Goal: Information Seeking & Learning: Learn about a topic

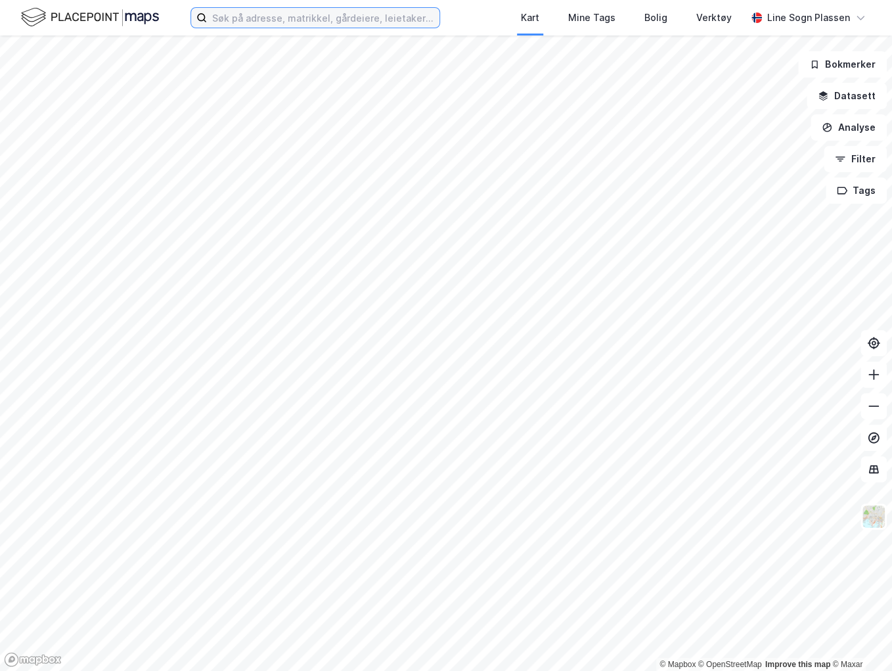
click at [253, 10] on input at bounding box center [323, 18] width 233 height 20
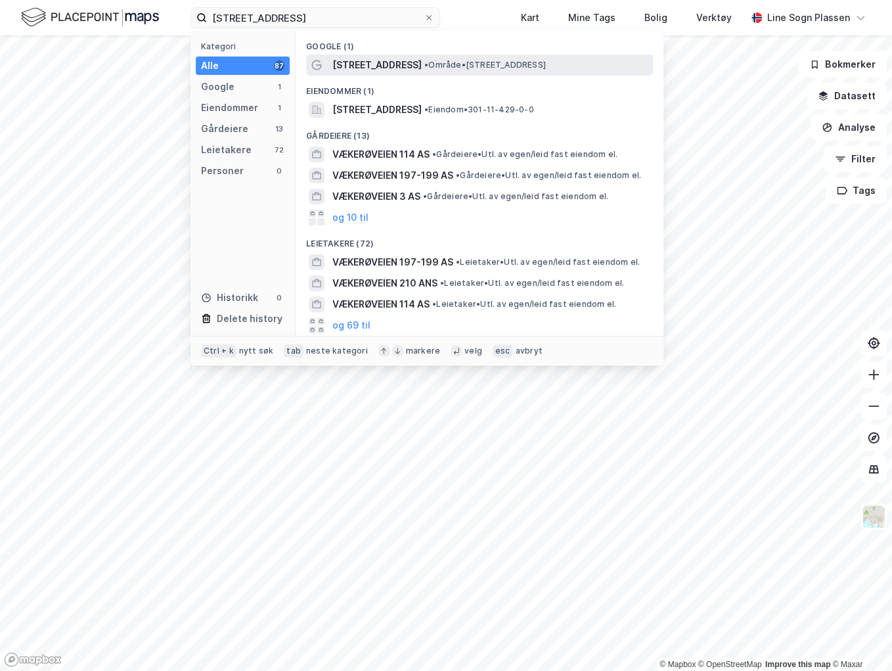
click at [447, 70] on span "• Område • Vækerøveien 164 c, 0751 Oslo" at bounding box center [485, 65] width 122 height 11
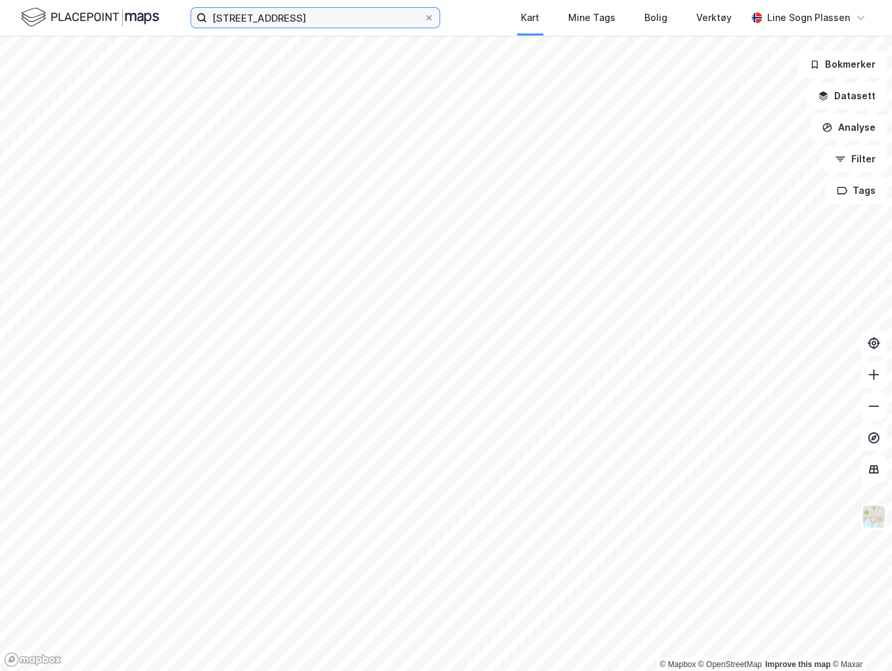
click at [319, 16] on input "vækerøveien 164c" at bounding box center [315, 18] width 217 height 20
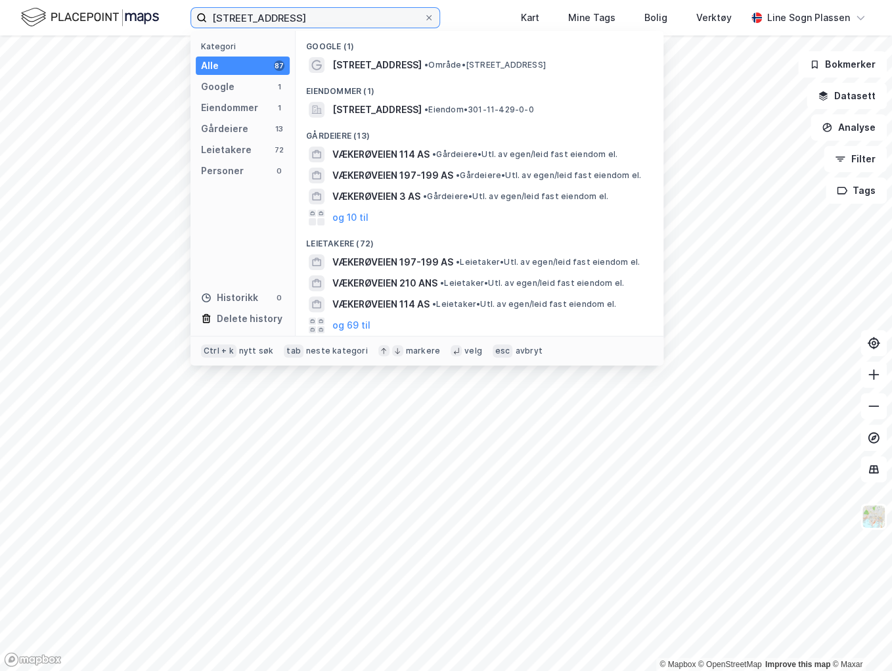
type input "vækerøveien 164"
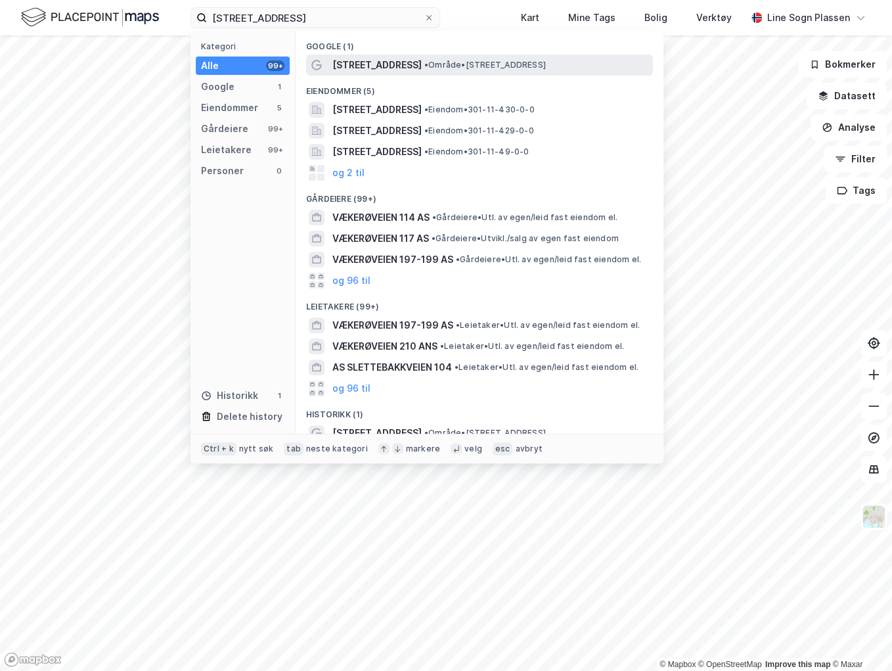
click at [390, 69] on span "Vækerøveien 164" at bounding box center [376, 65] width 89 height 16
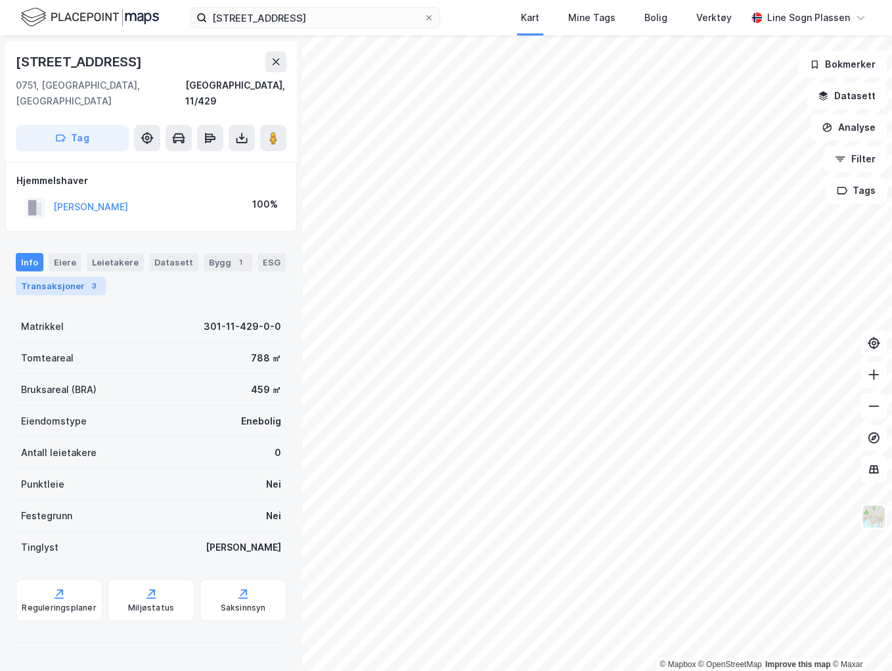
click at [61, 277] on div "Transaksjoner 3" at bounding box center [61, 286] width 90 height 18
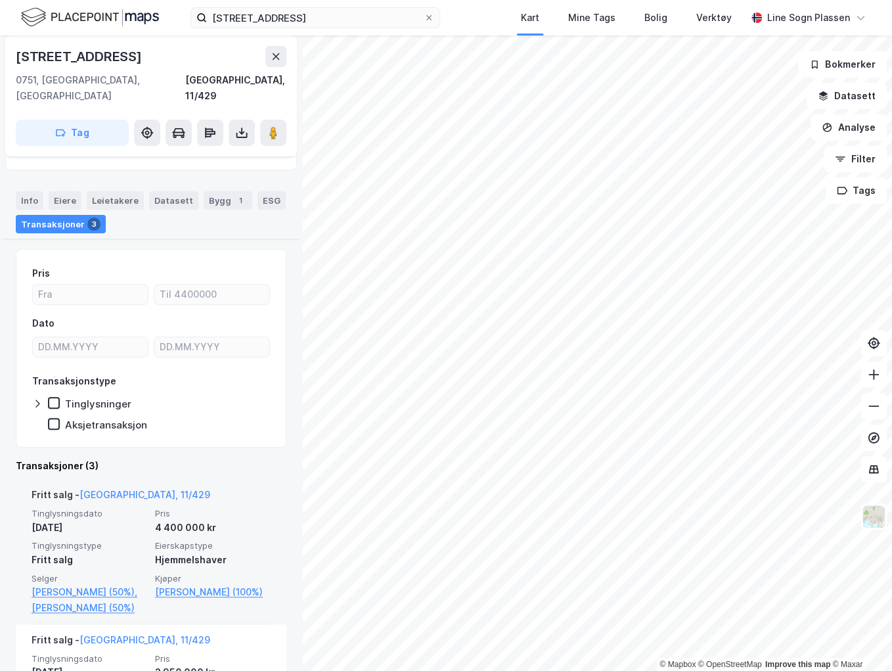
scroll to position [37, 0]
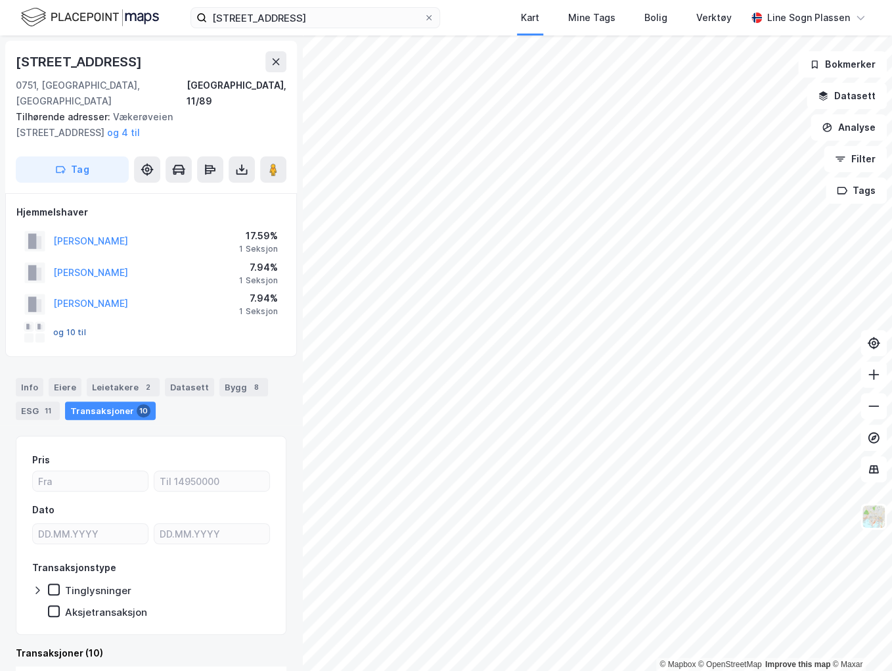
click at [0, 0] on button "og 10 til" at bounding box center [0, 0] width 0 height 0
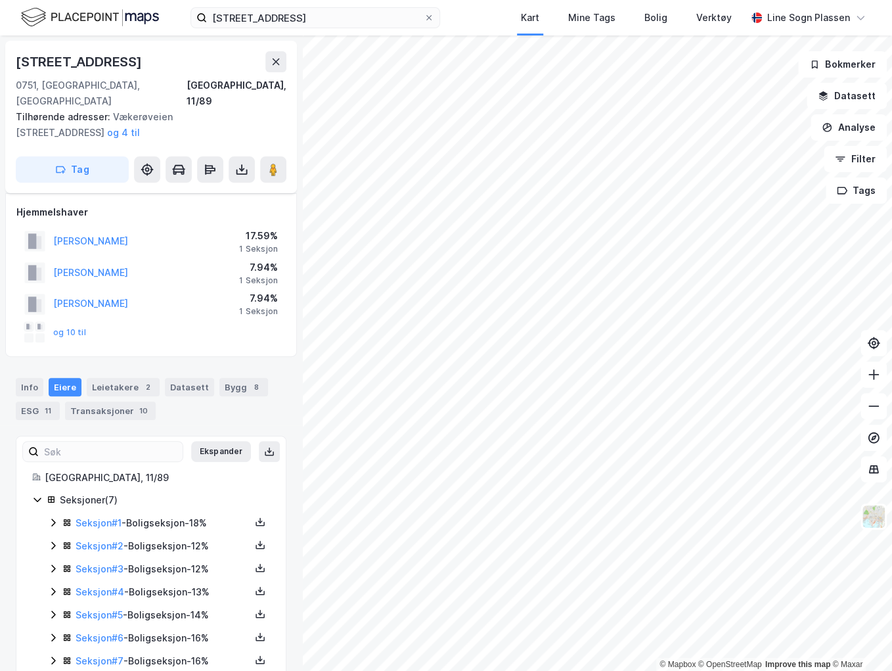
scroll to position [16, 0]
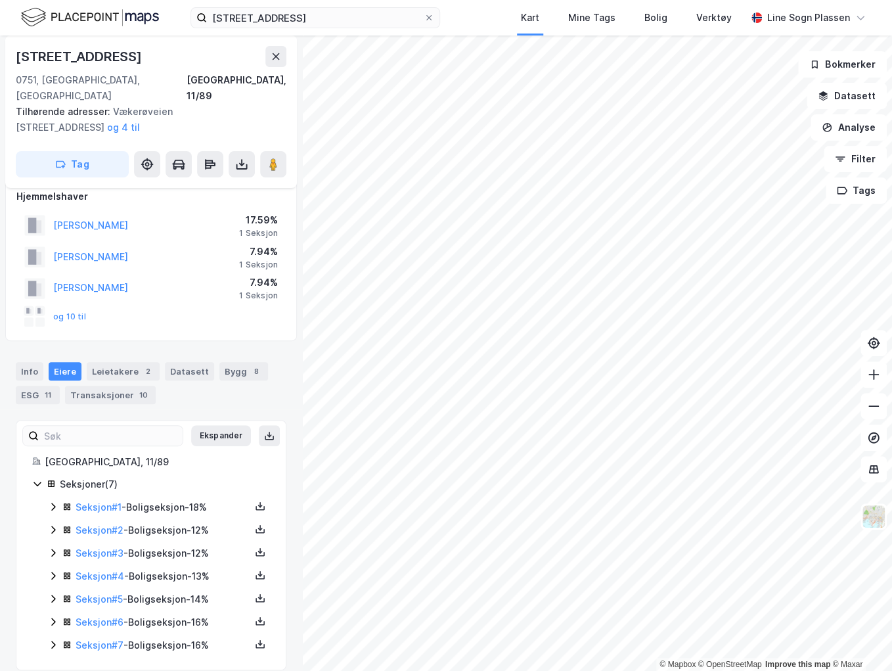
click at [53, 501] on icon at bounding box center [53, 506] width 11 height 11
click at [51, 524] on icon at bounding box center [53, 529] width 11 height 11
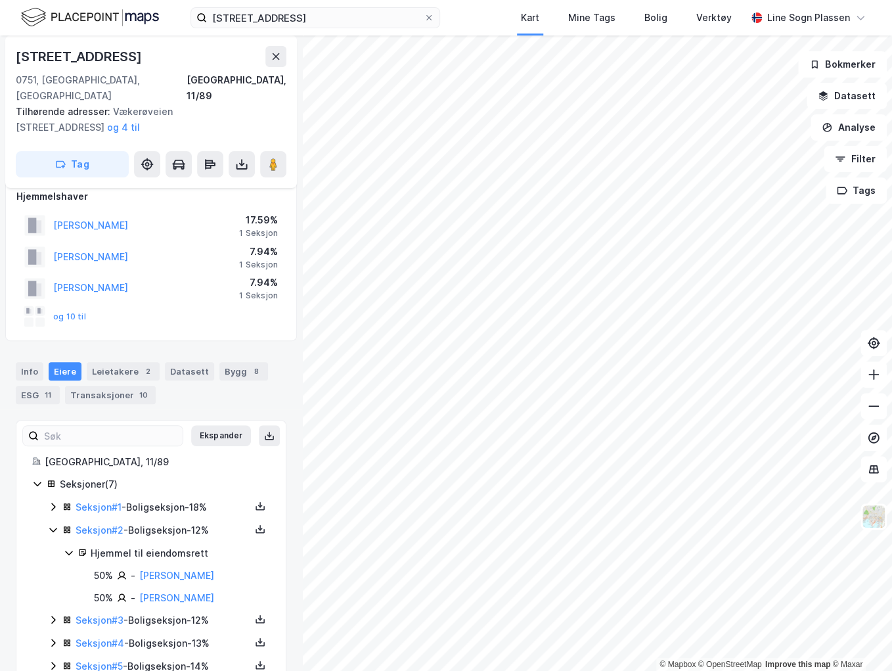
click at [51, 524] on icon at bounding box center [53, 529] width 11 height 11
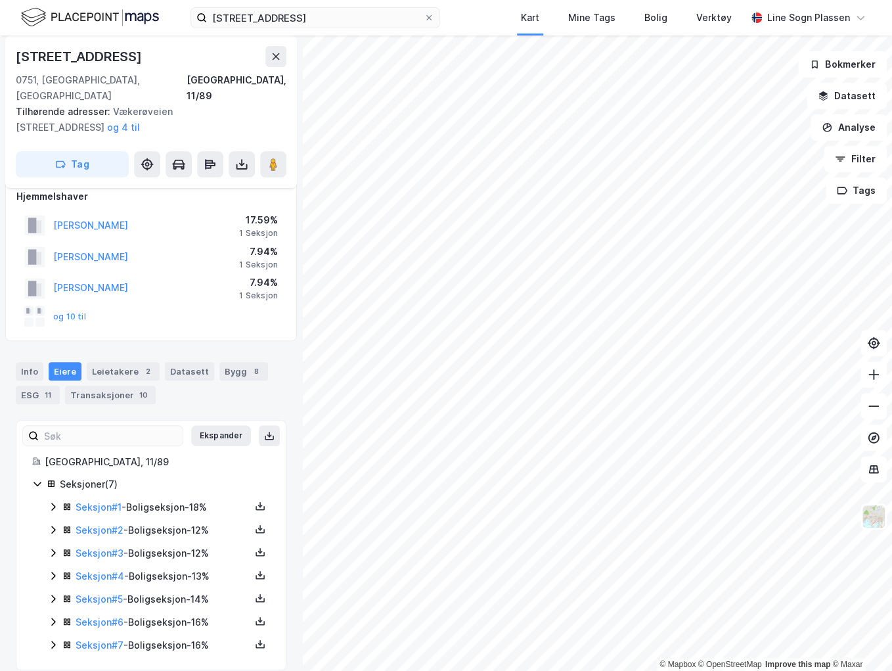
click at [55, 549] on icon at bounding box center [53, 553] width 4 height 8
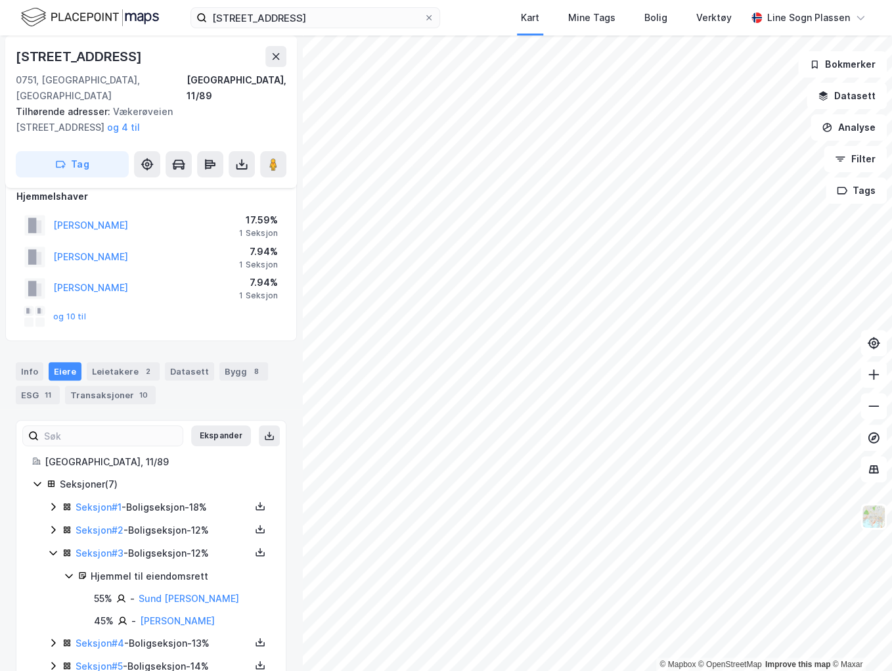
click at [55, 550] on icon at bounding box center [52, 552] width 7 height 5
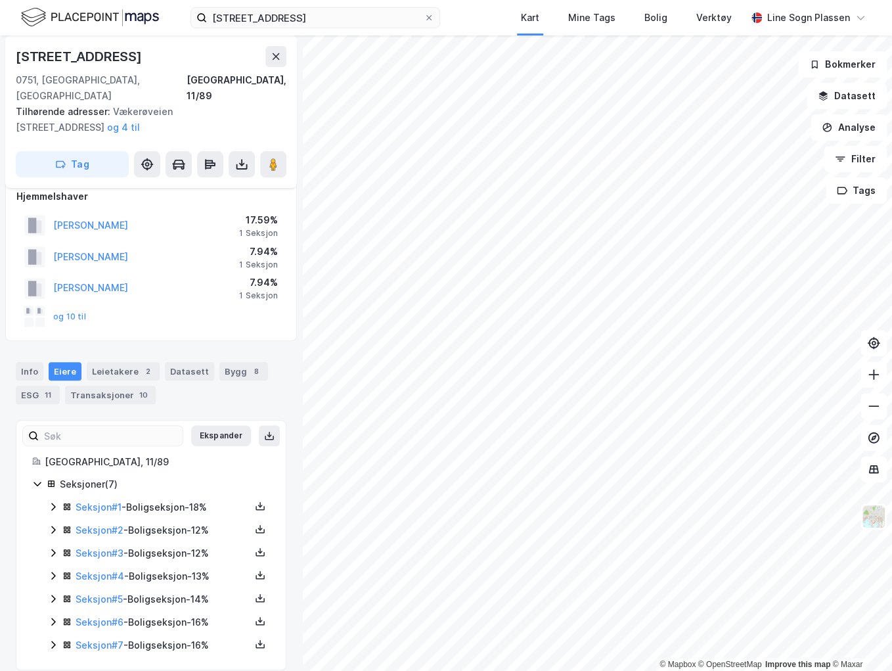
click at [55, 570] on icon at bounding box center [53, 575] width 11 height 11
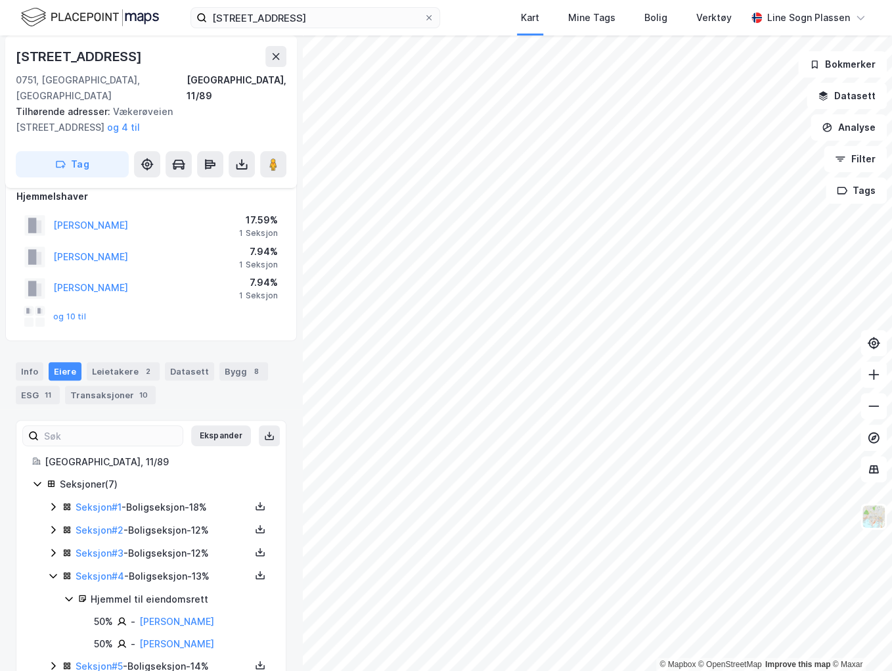
click at [55, 570] on icon at bounding box center [53, 575] width 11 height 11
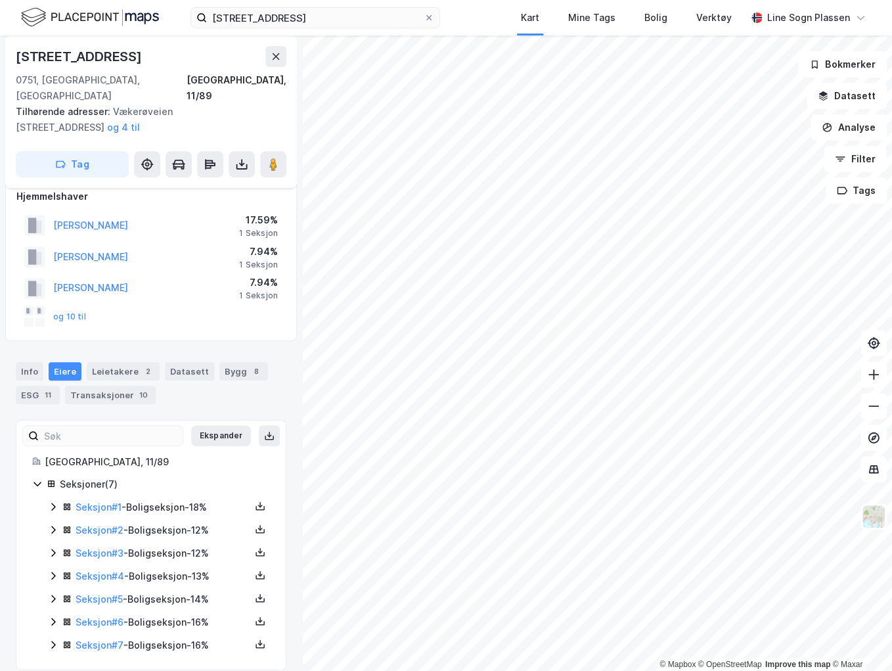
click at [51, 593] on icon at bounding box center [53, 598] width 11 height 11
click at [53, 617] on icon at bounding box center [53, 621] width 4 height 8
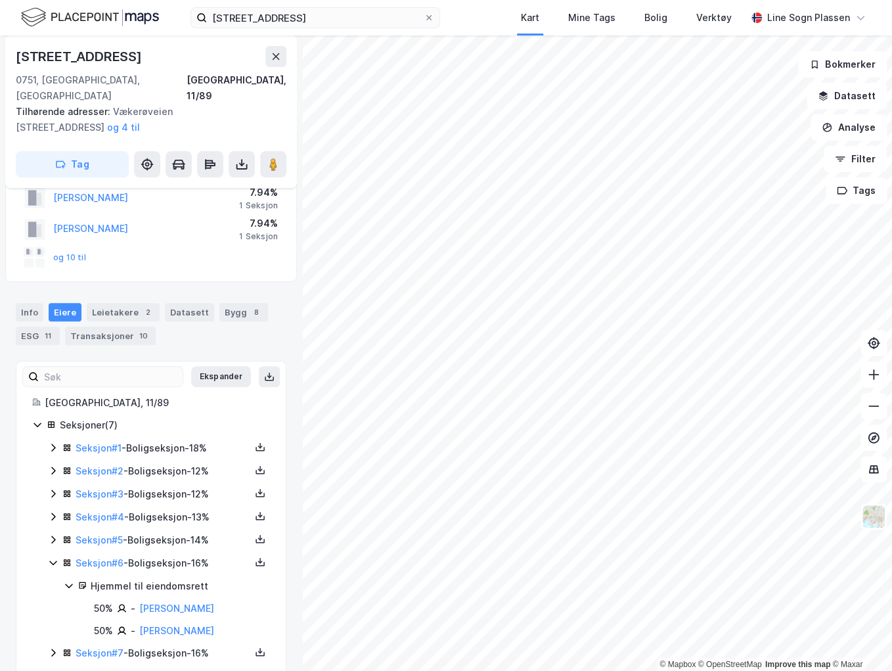
scroll to position [82, 0]
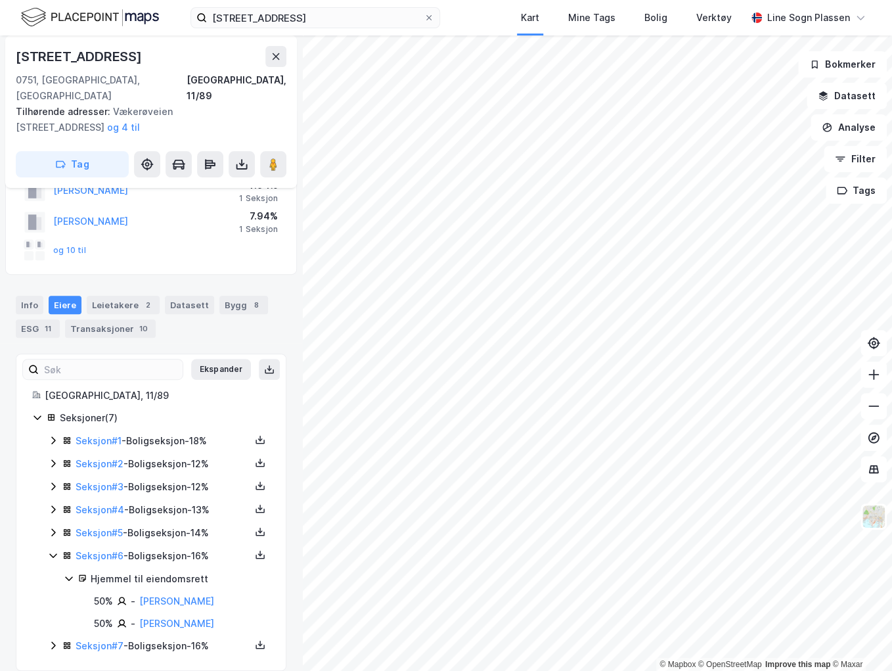
click at [53, 550] on icon at bounding box center [53, 555] width 11 height 11
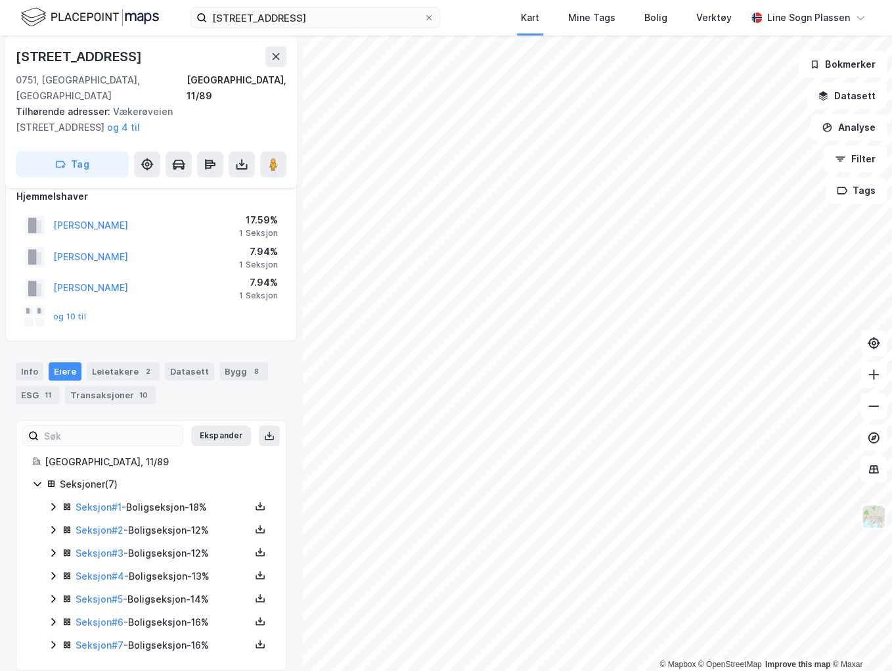
click at [55, 639] on icon at bounding box center [53, 644] width 11 height 11
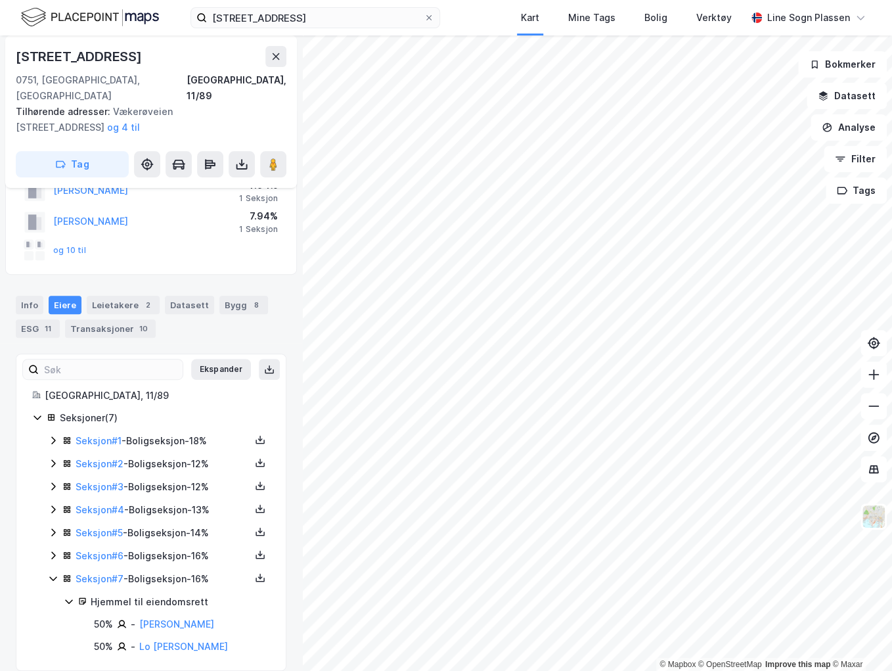
click at [54, 573] on icon at bounding box center [53, 578] width 11 height 11
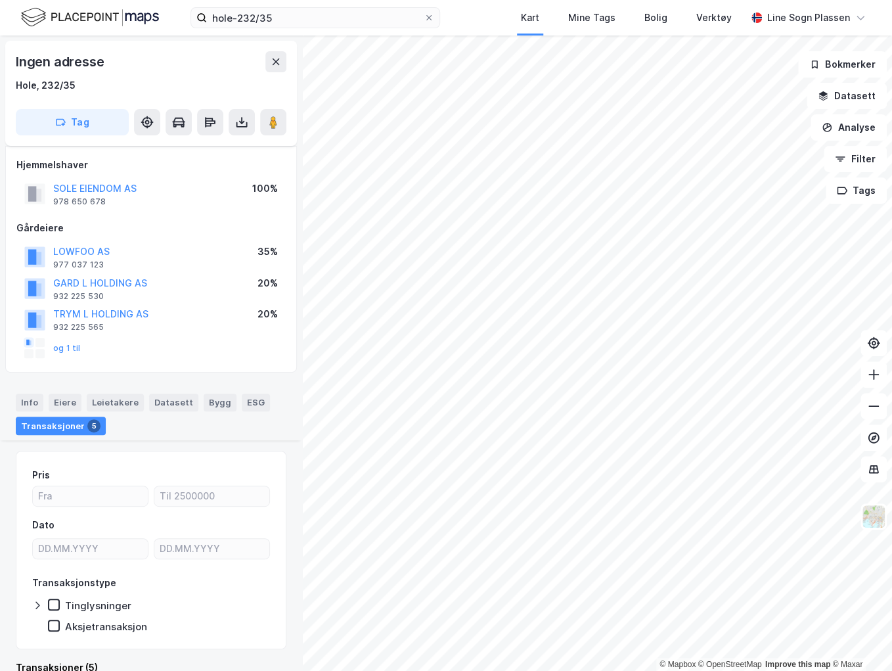
scroll to position [446, 0]
